Goal: Information Seeking & Learning: Learn about a topic

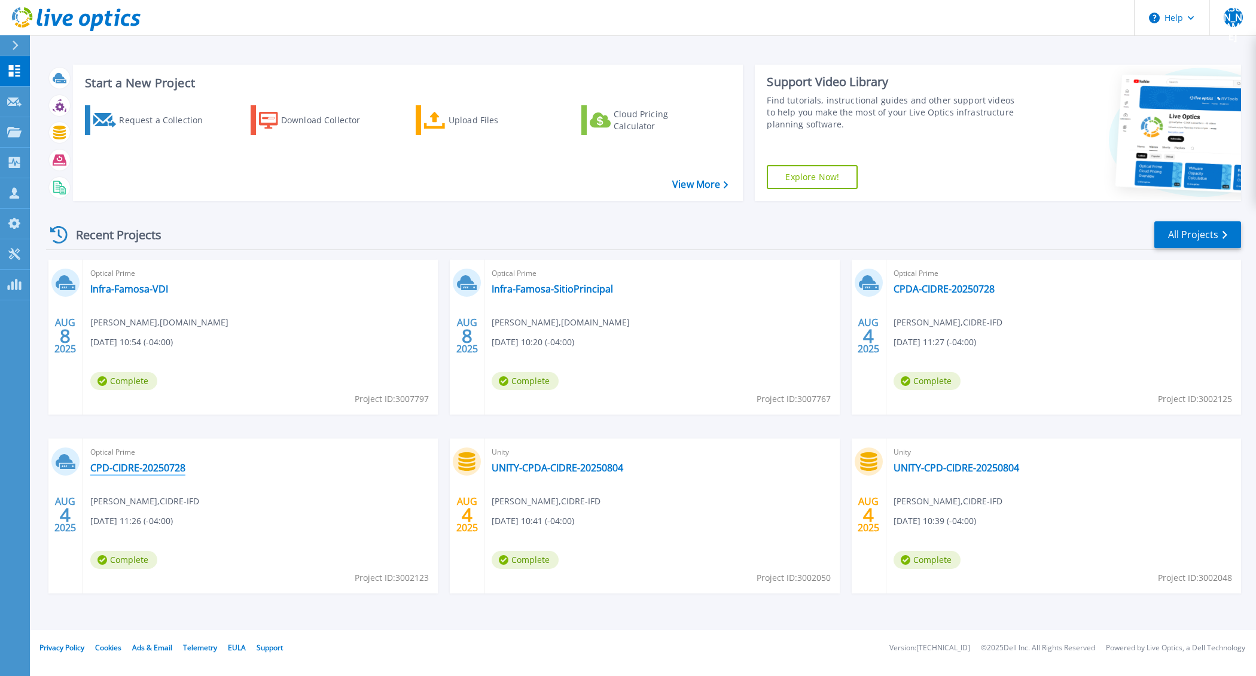
click at [168, 468] on link "CPD-CIDRE-20250728" at bounding box center [137, 468] width 95 height 12
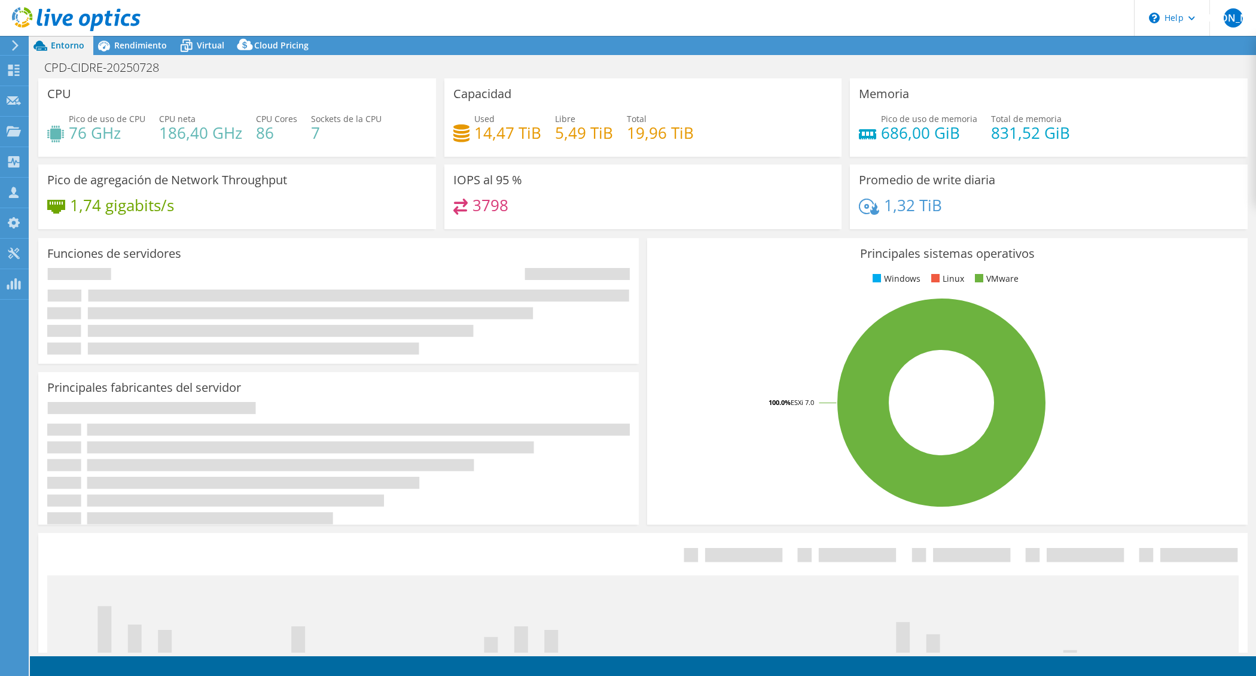
select select "USD"
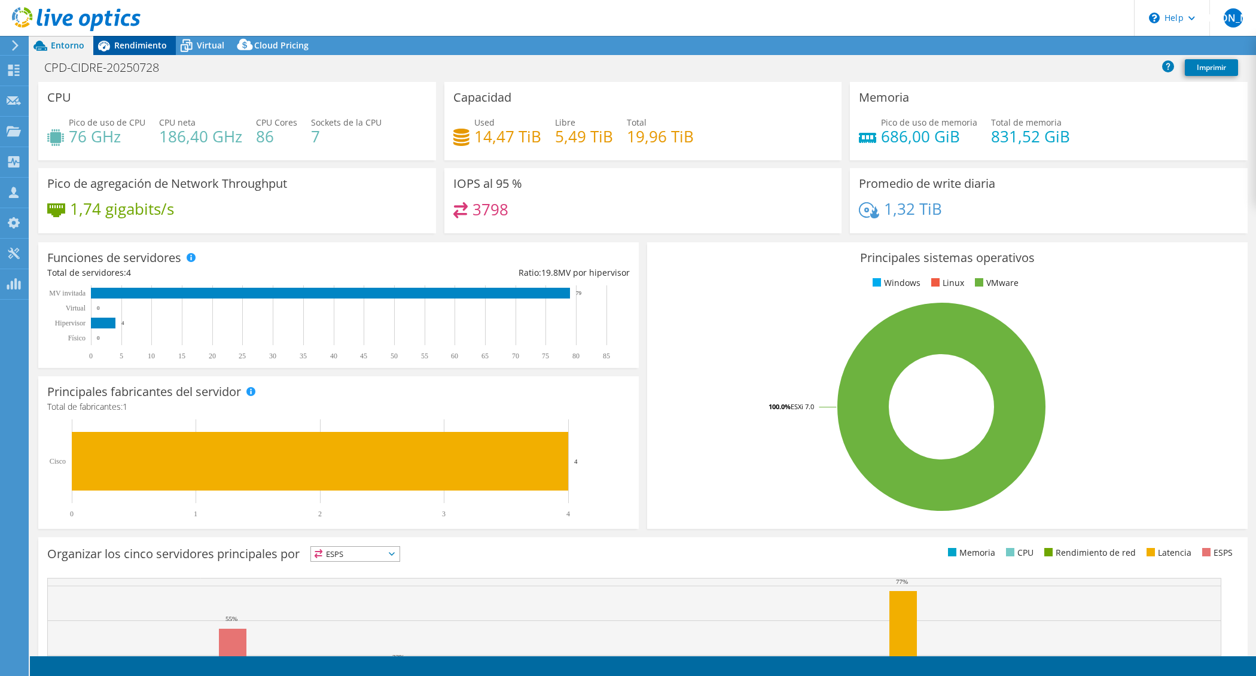
click at [145, 52] on div "Rendimiento" at bounding box center [134, 45] width 83 height 19
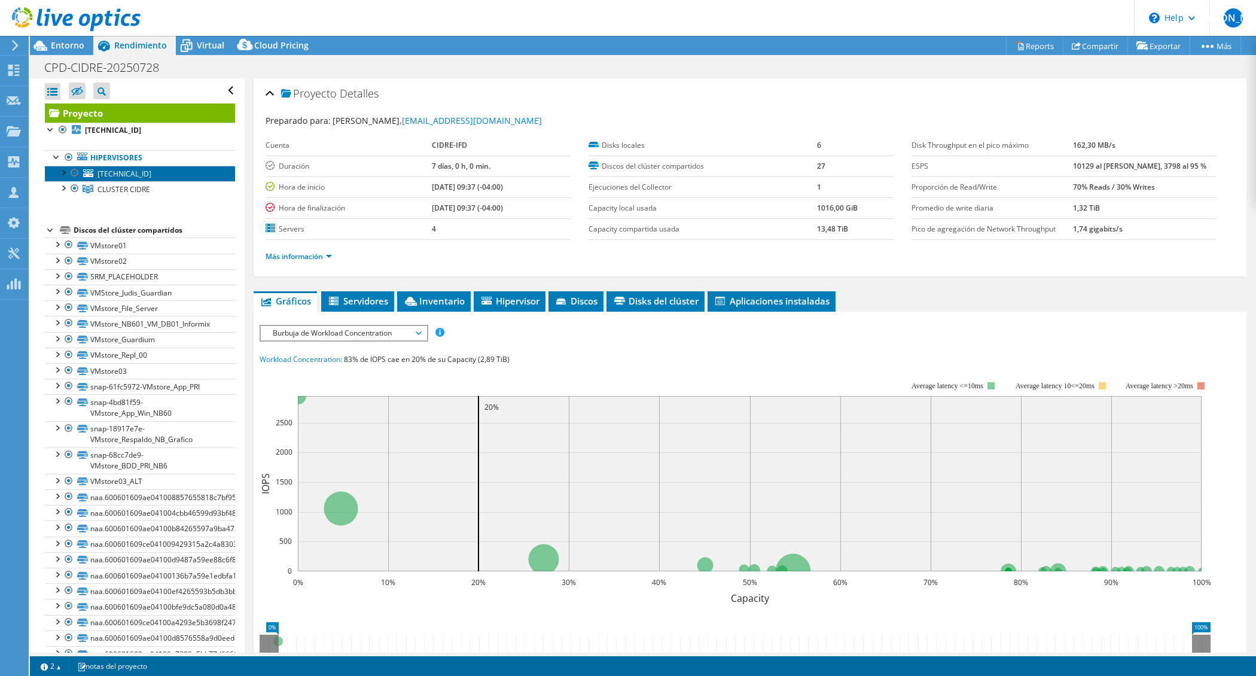
click at [118, 172] on span "10.200.200.104" at bounding box center [124, 174] width 54 height 10
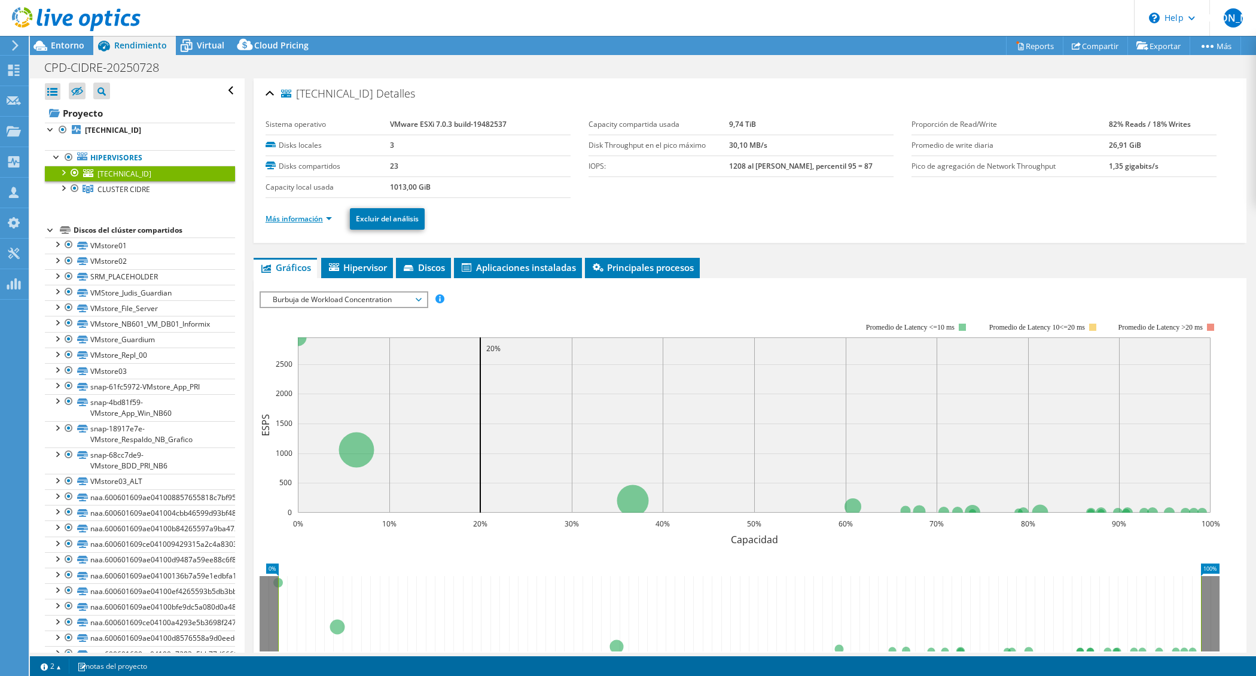
click at [304, 221] on link "Más información" at bounding box center [299, 218] width 66 height 10
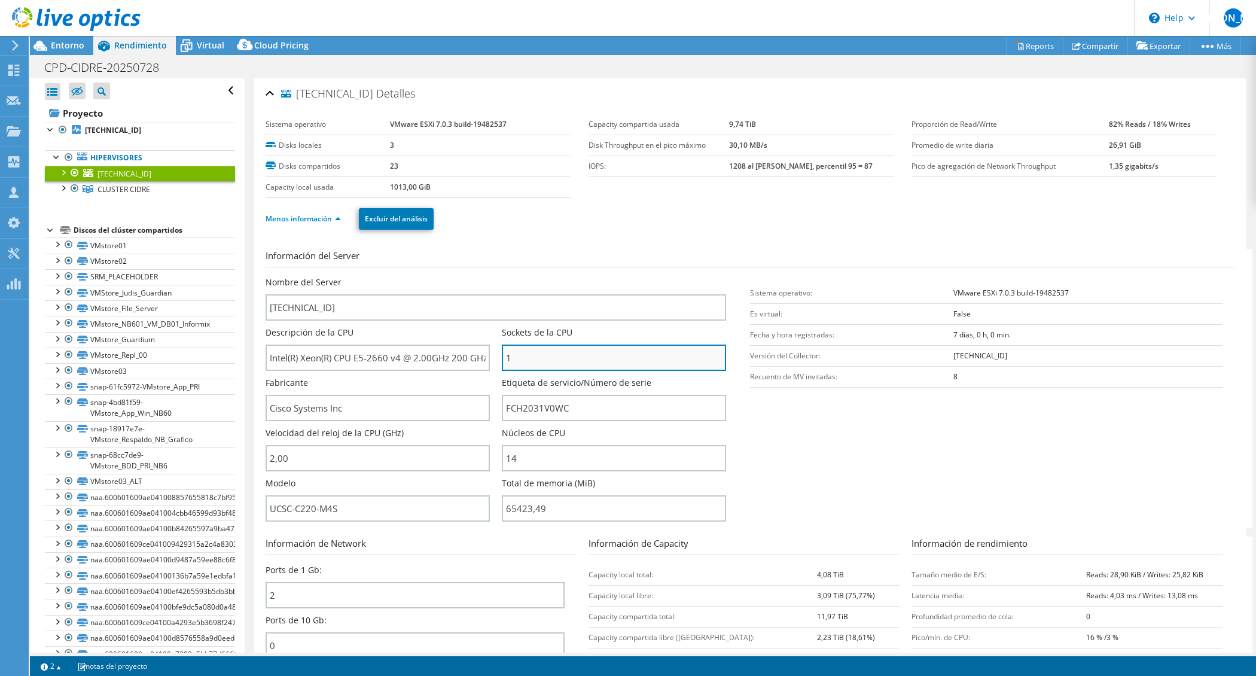
drag, startPoint x: 521, startPoint y: 365, endPoint x: 502, endPoint y: 361, distance: 19.6
click at [502, 361] on input "1" at bounding box center [614, 357] width 224 height 26
click at [65, 188] on div at bounding box center [63, 187] width 12 height 12
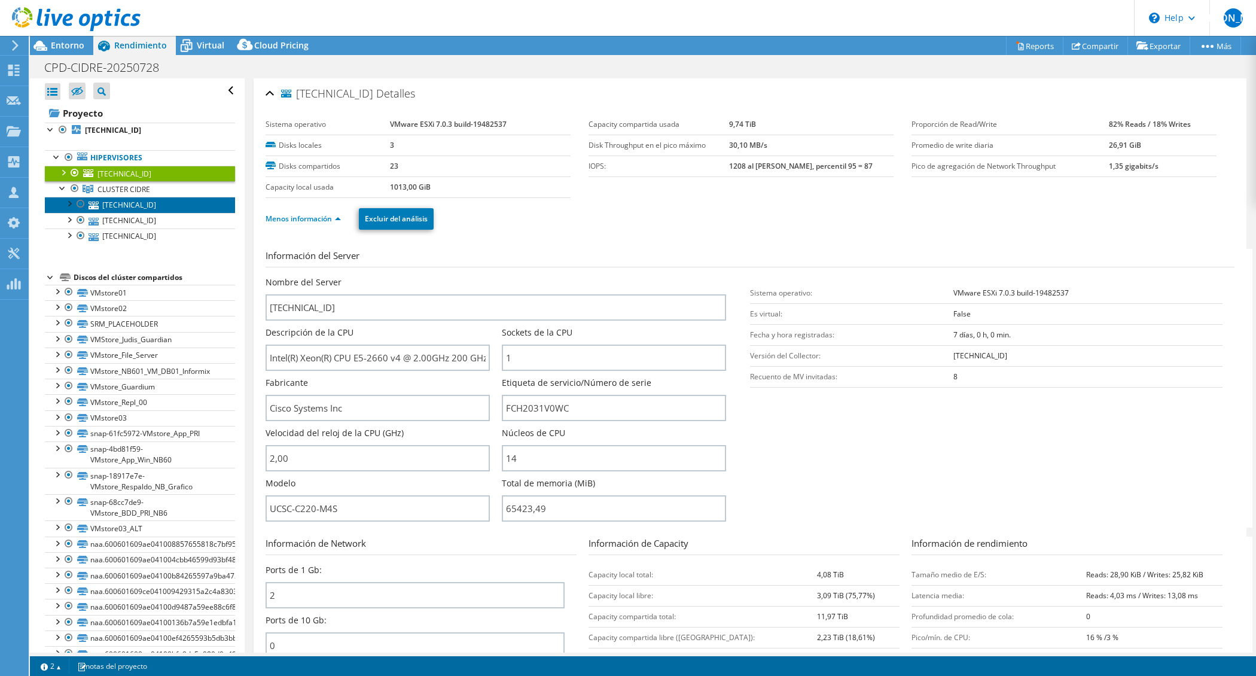
click at [132, 209] on link "[TECHNICAL_ID]" at bounding box center [140, 205] width 190 height 16
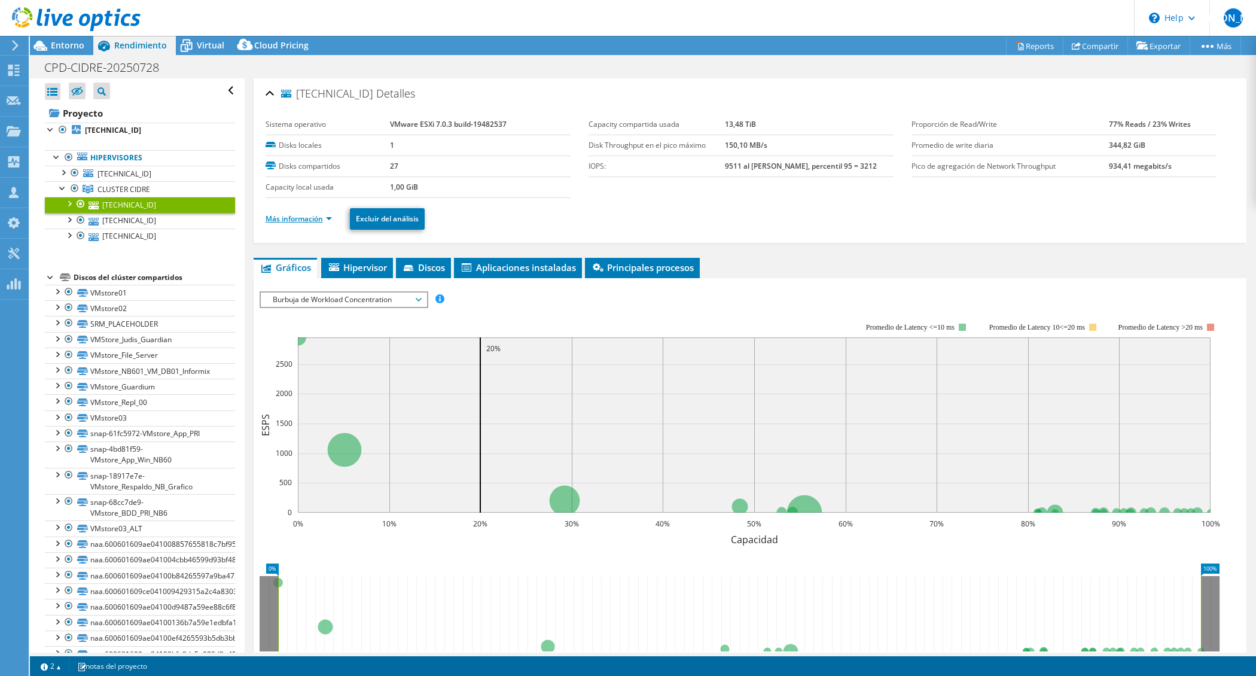
click at [291, 220] on link "Más información" at bounding box center [299, 218] width 66 height 10
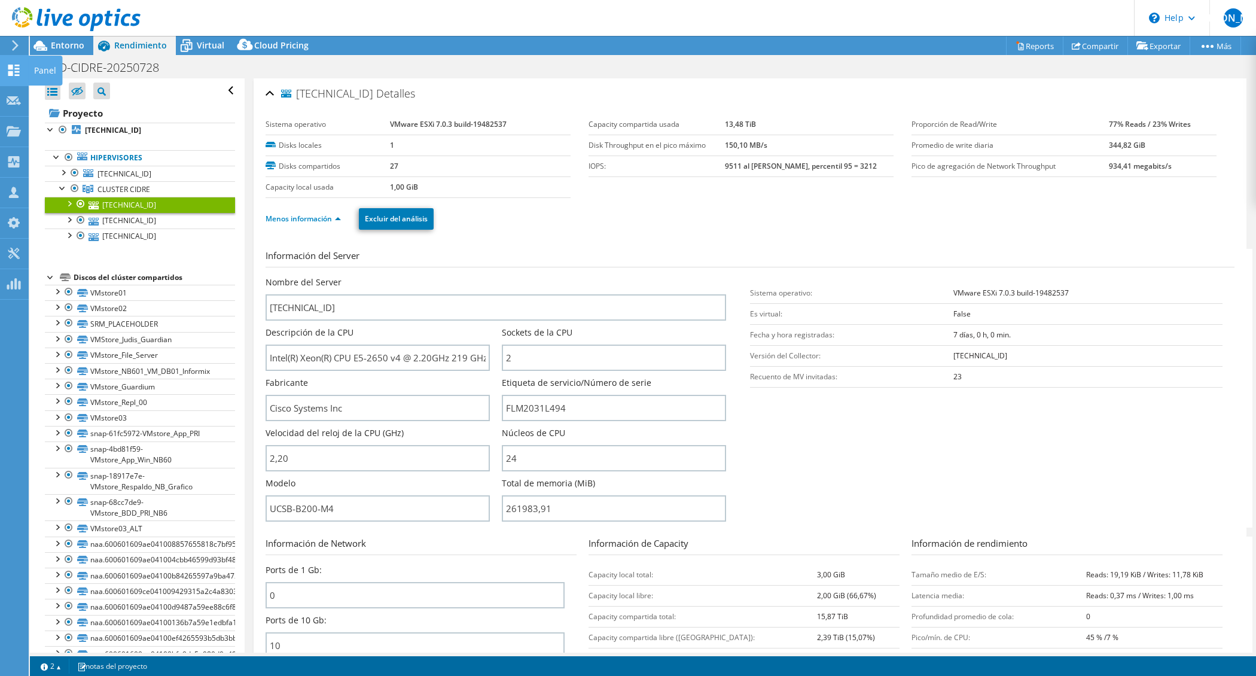
click at [10, 69] on icon at bounding box center [14, 70] width 14 height 11
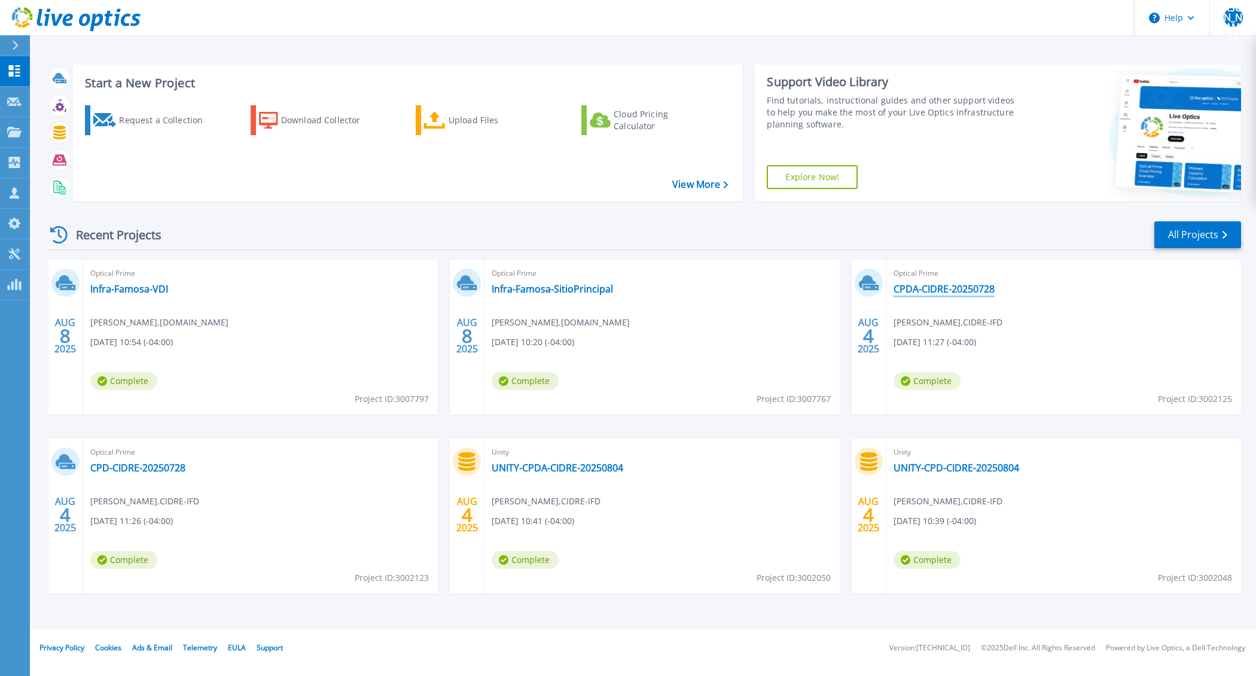
click at [958, 288] on link "CPDA-CIDRE-20250728" at bounding box center [943, 289] width 101 height 12
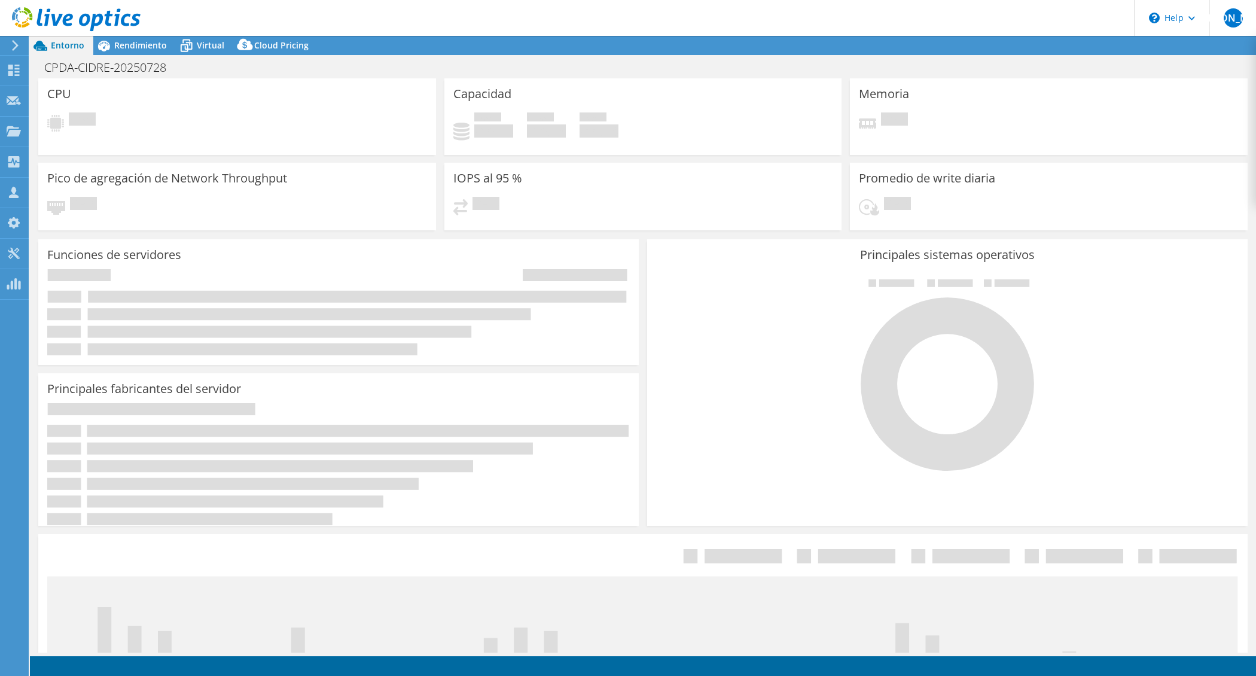
select select "USD"
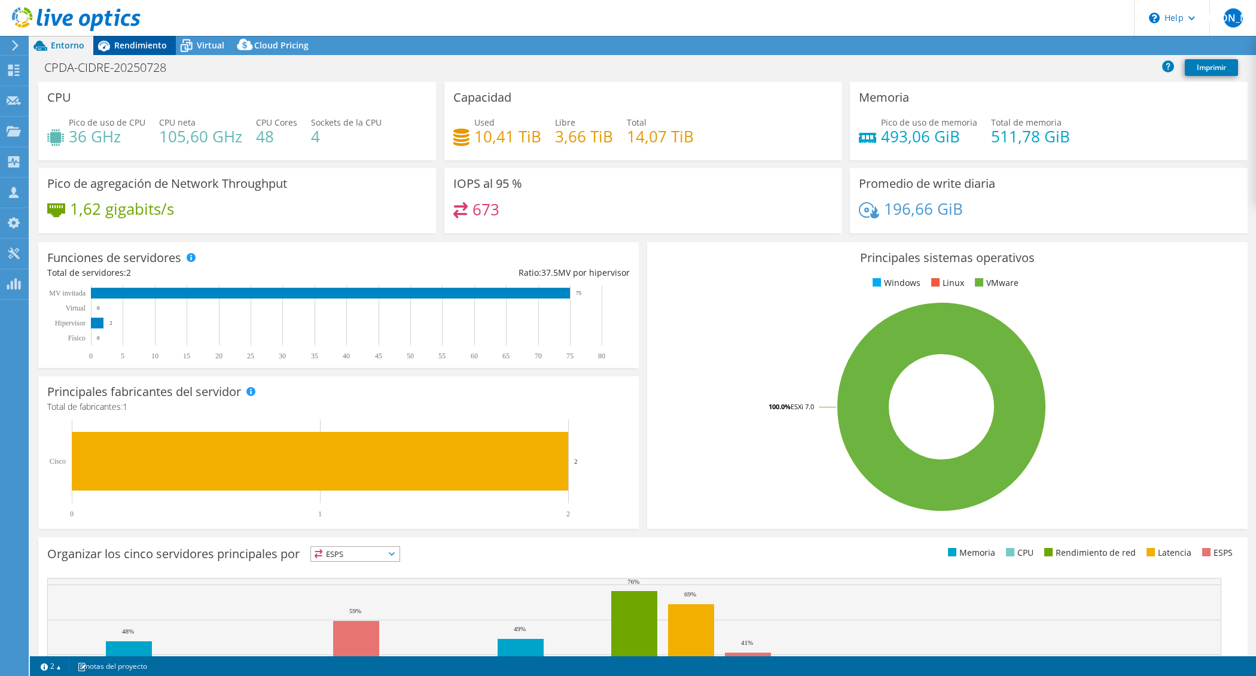
click at [159, 48] on span "Rendimiento" at bounding box center [140, 44] width 53 height 11
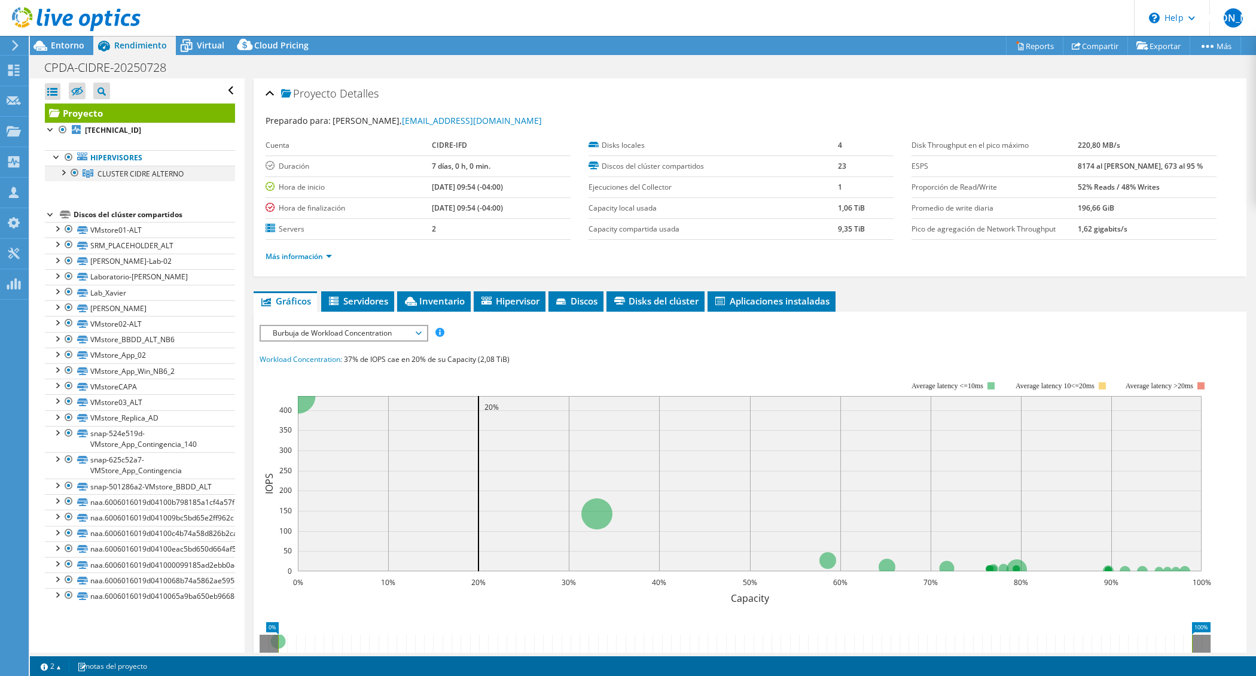
click at [68, 175] on div at bounding box center [63, 172] width 12 height 12
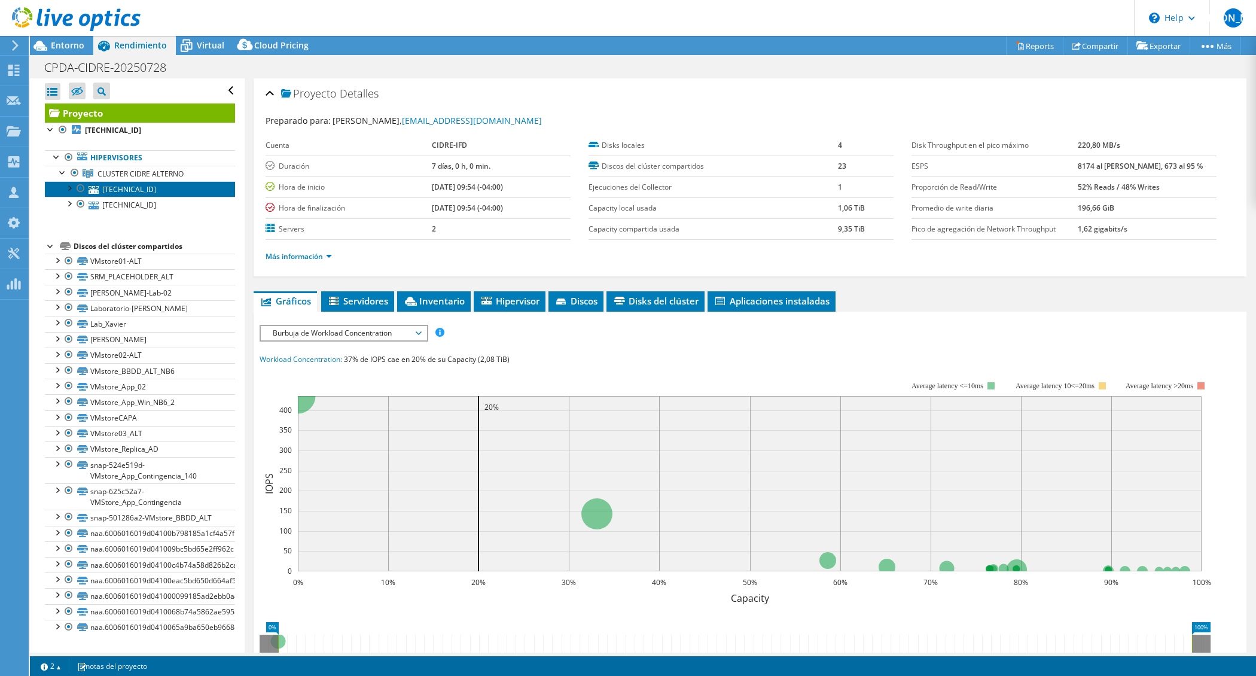
click at [146, 196] on link "10.200.200.69" at bounding box center [140, 189] width 190 height 16
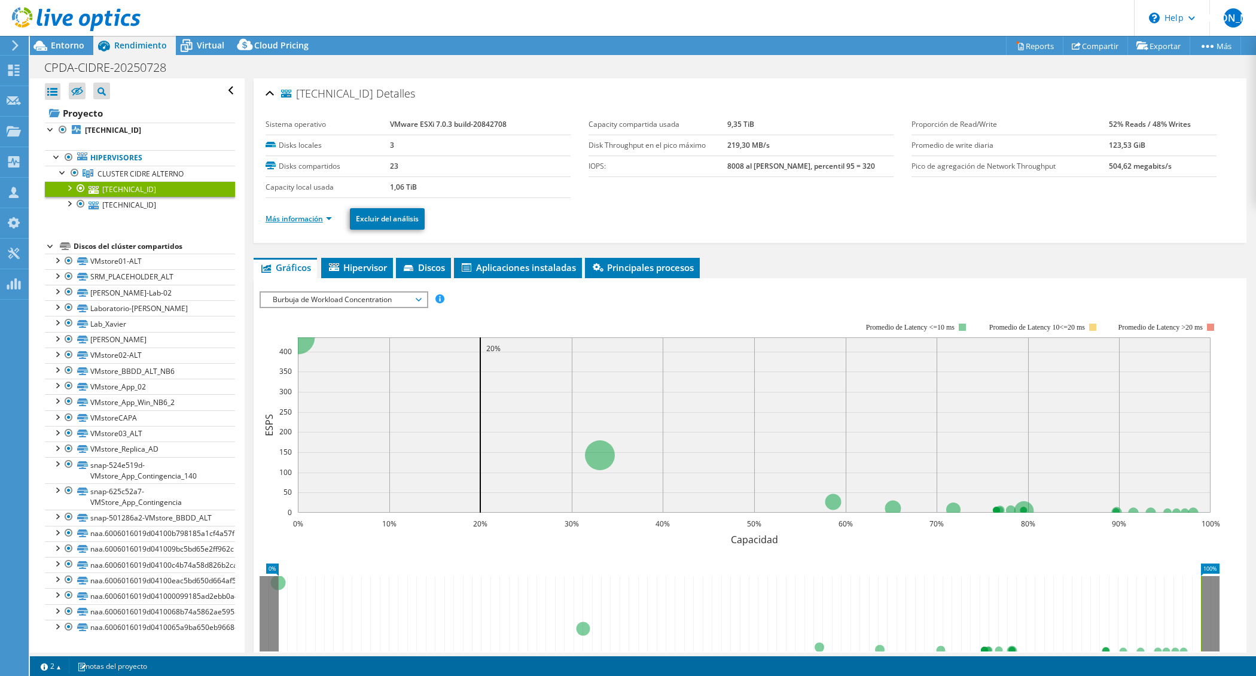
click at [304, 223] on link "Más información" at bounding box center [299, 218] width 66 height 10
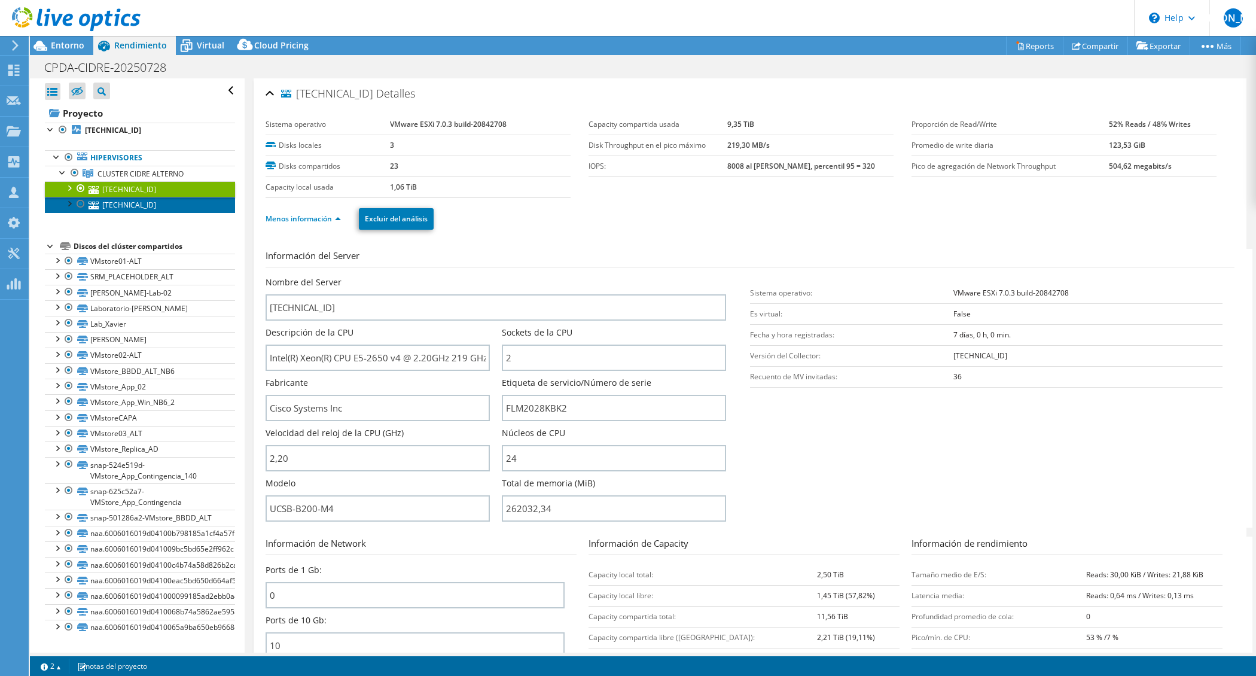
click at [135, 208] on link "10.200.200.70" at bounding box center [140, 205] width 190 height 16
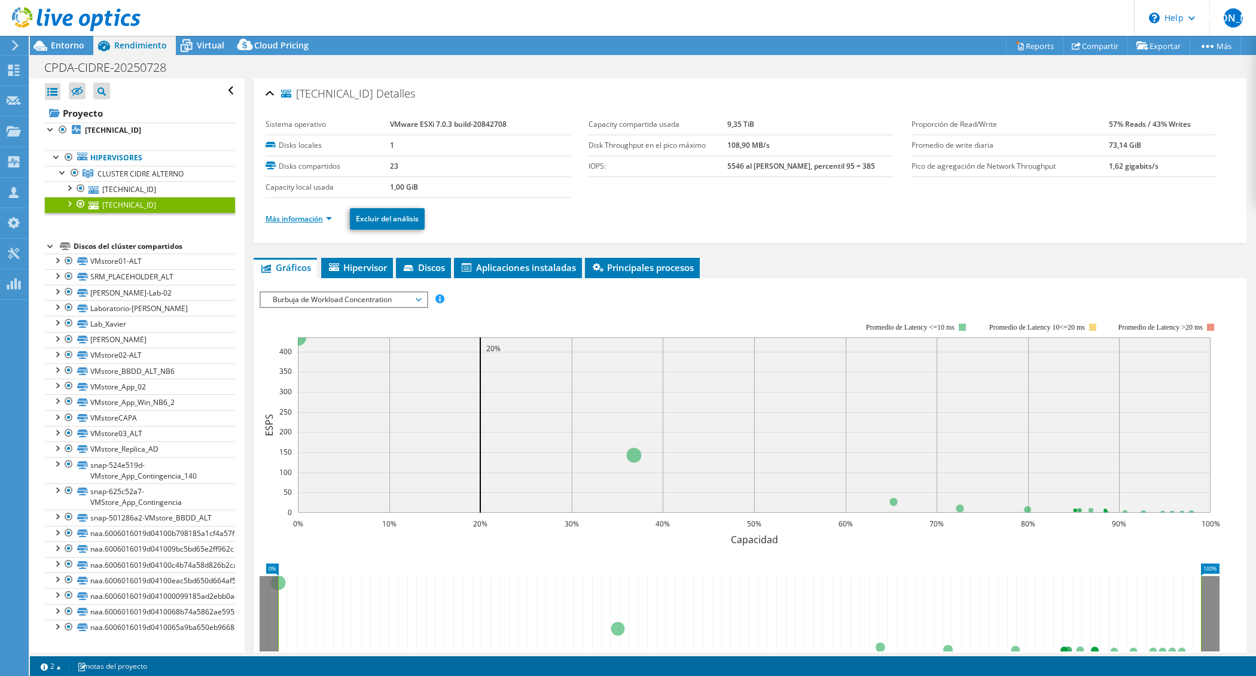
click at [294, 221] on link "Más información" at bounding box center [299, 218] width 66 height 10
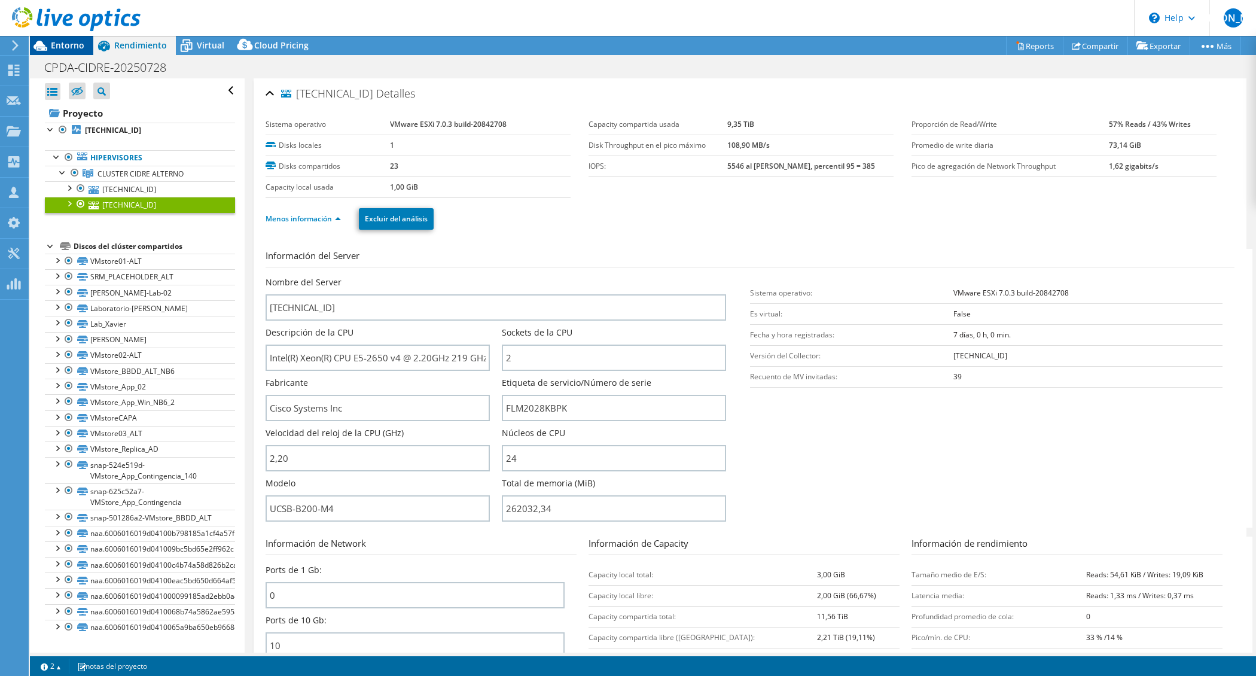
click at [75, 47] on span "Entorno" at bounding box center [67, 44] width 33 height 11
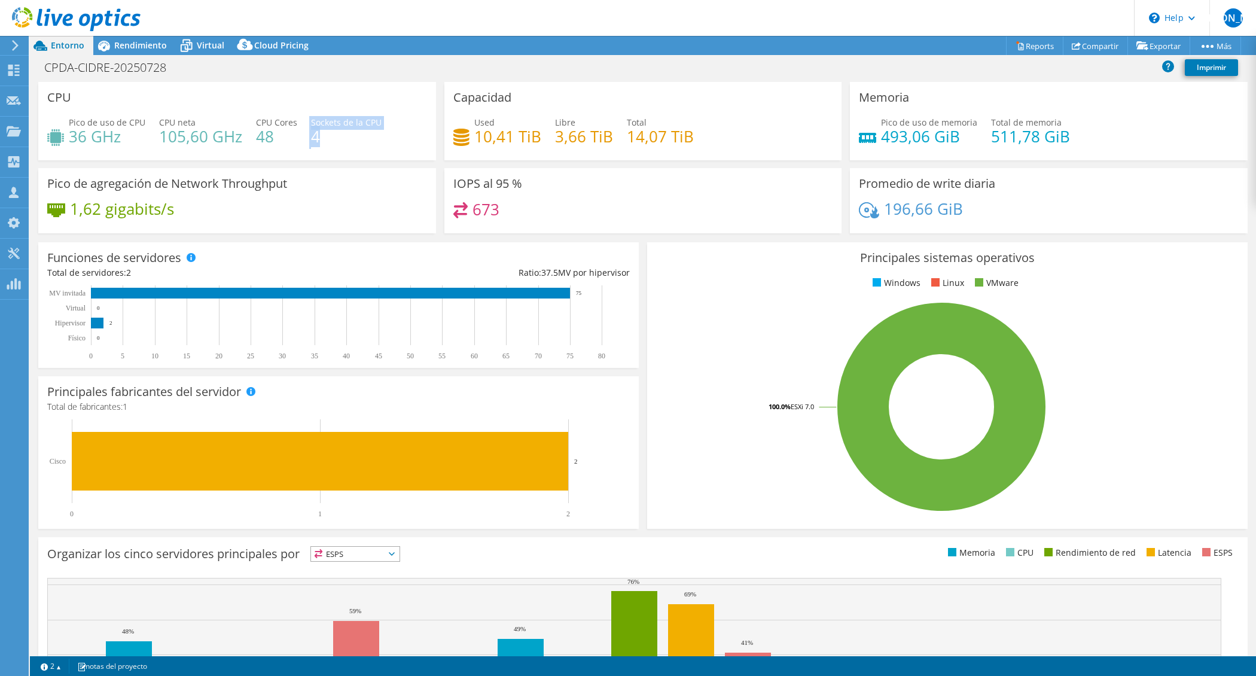
drag, startPoint x: 331, startPoint y: 139, endPoint x: 306, endPoint y: 138, distance: 25.1
click at [306, 138] on div "Pico de uso de CPU 36 GHz CPU neta 105,60 GHz CPU Cores 48 Sockets de la CPU 4" at bounding box center [237, 135] width 380 height 39
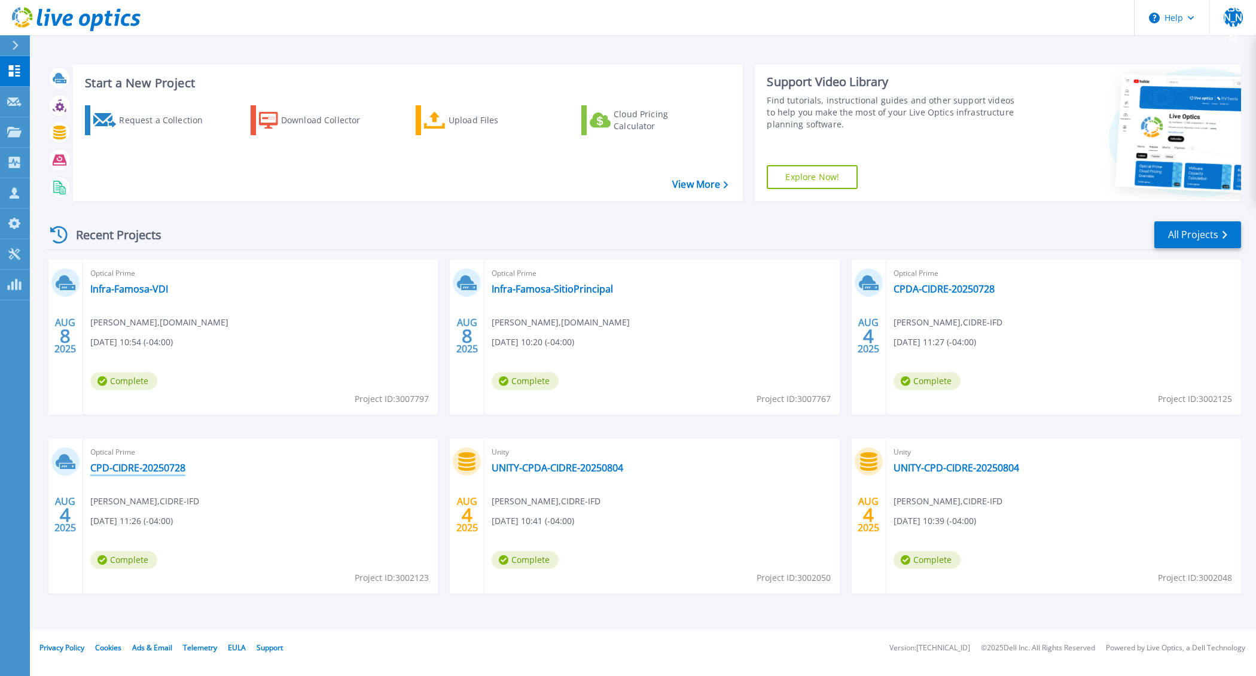
click at [117, 465] on link "CPD-CIDRE-20250728" at bounding box center [137, 468] width 95 height 12
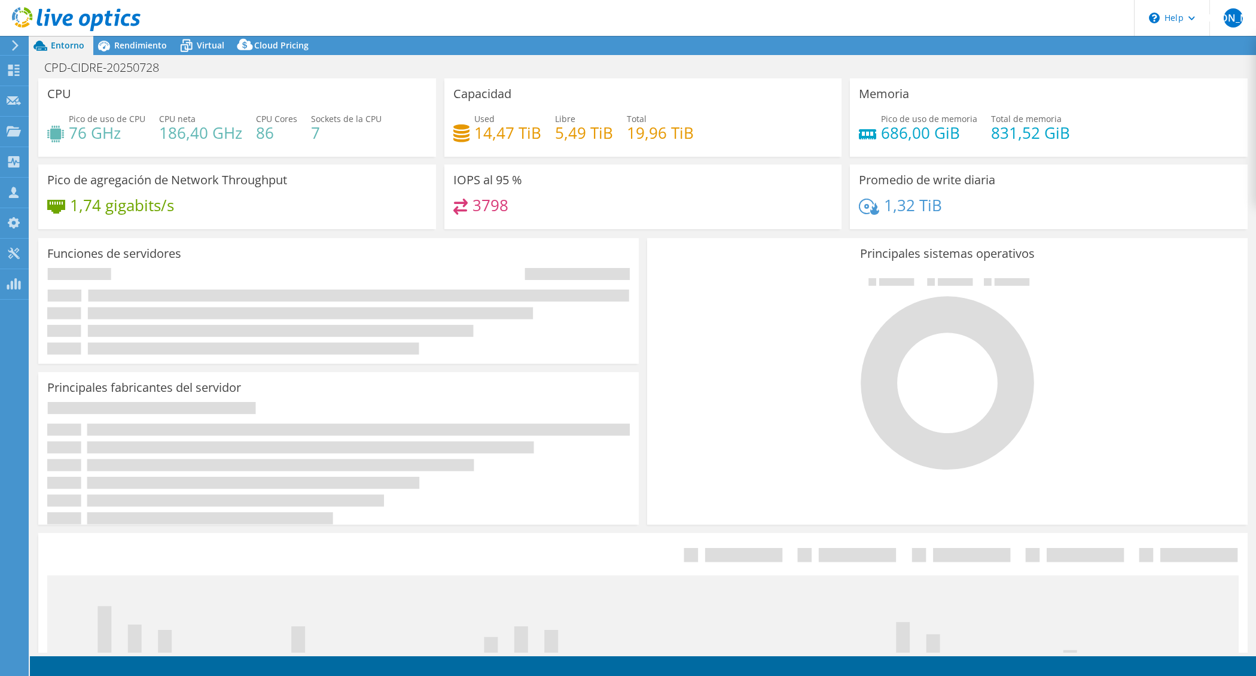
select select "USD"
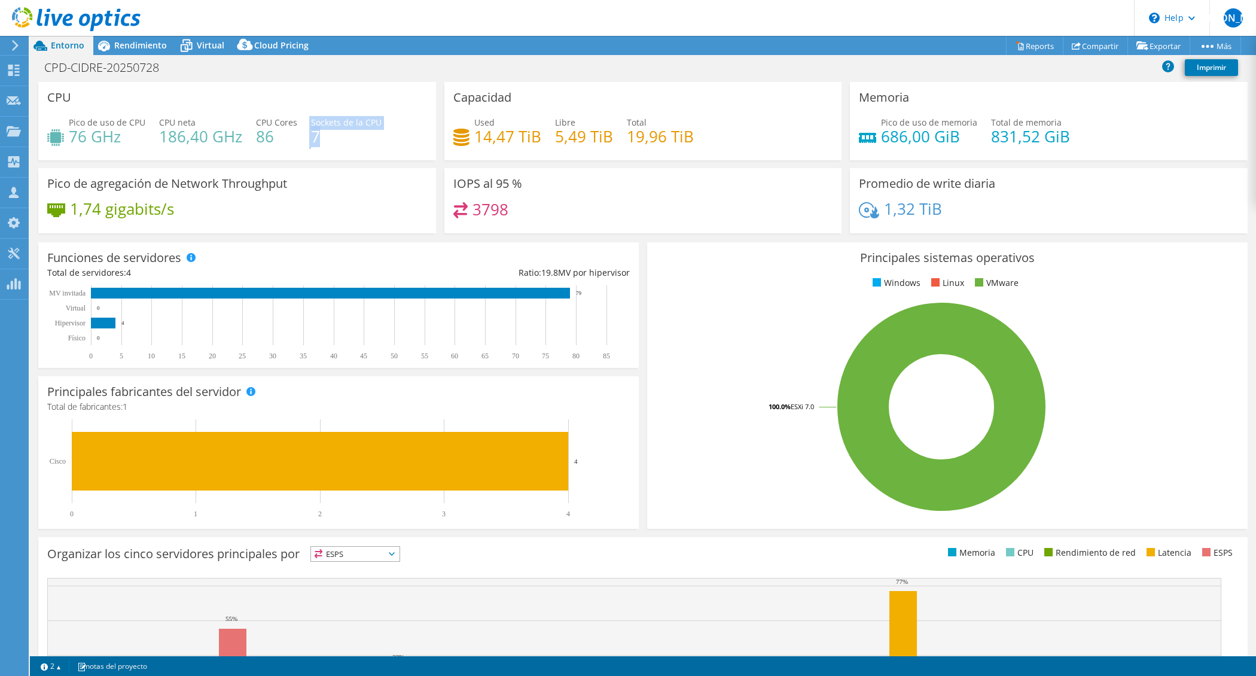
drag, startPoint x: 324, startPoint y: 136, endPoint x: 290, endPoint y: 133, distance: 34.2
click at [290, 133] on div "Pico de uso de CPU 76 GHz CPU [PERSON_NAME] 186,40 GHz CPU Cores 86 Sockets de …" at bounding box center [237, 135] width 380 height 39
